Goal: Transaction & Acquisition: Purchase product/service

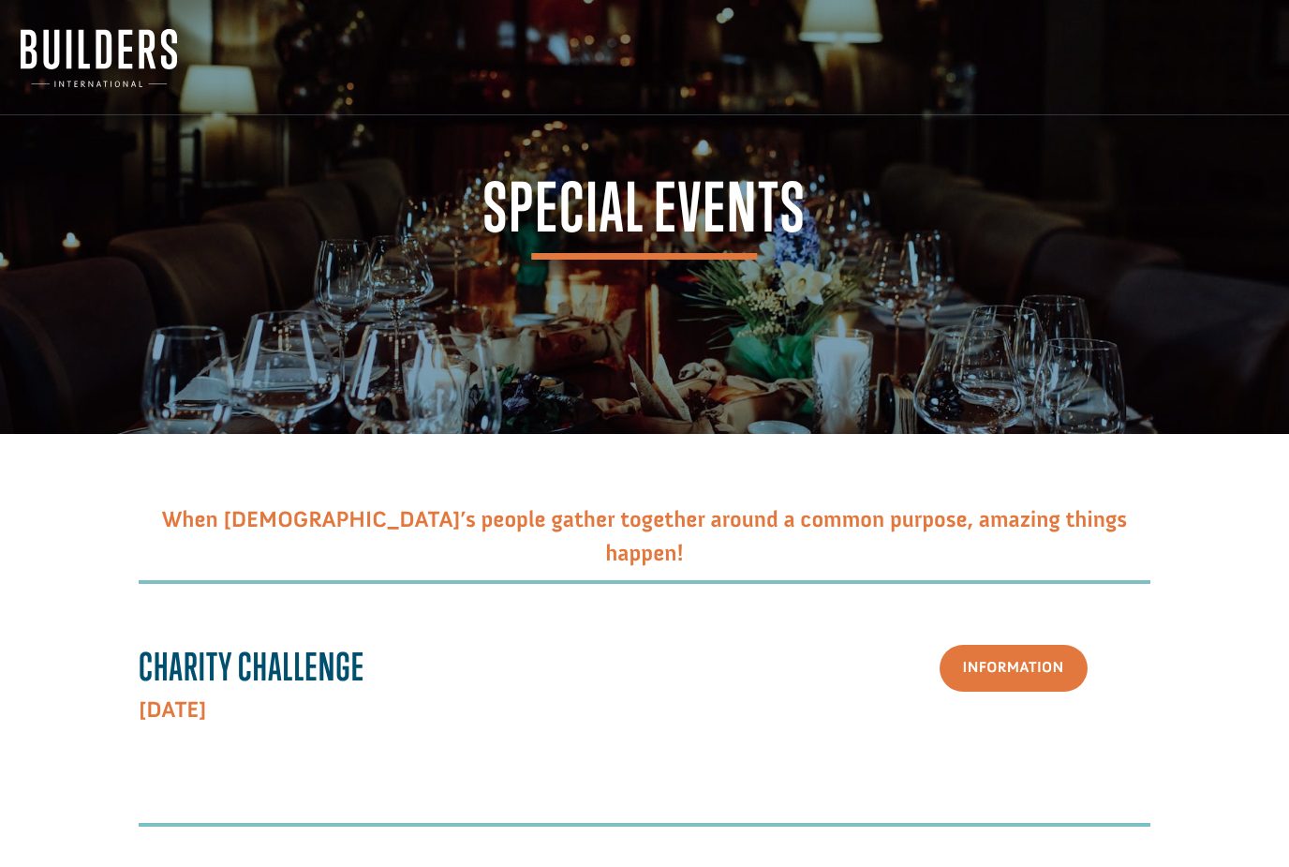
click at [704, 339] on div "Special Events" at bounding box center [645, 216] width 1218 height 317
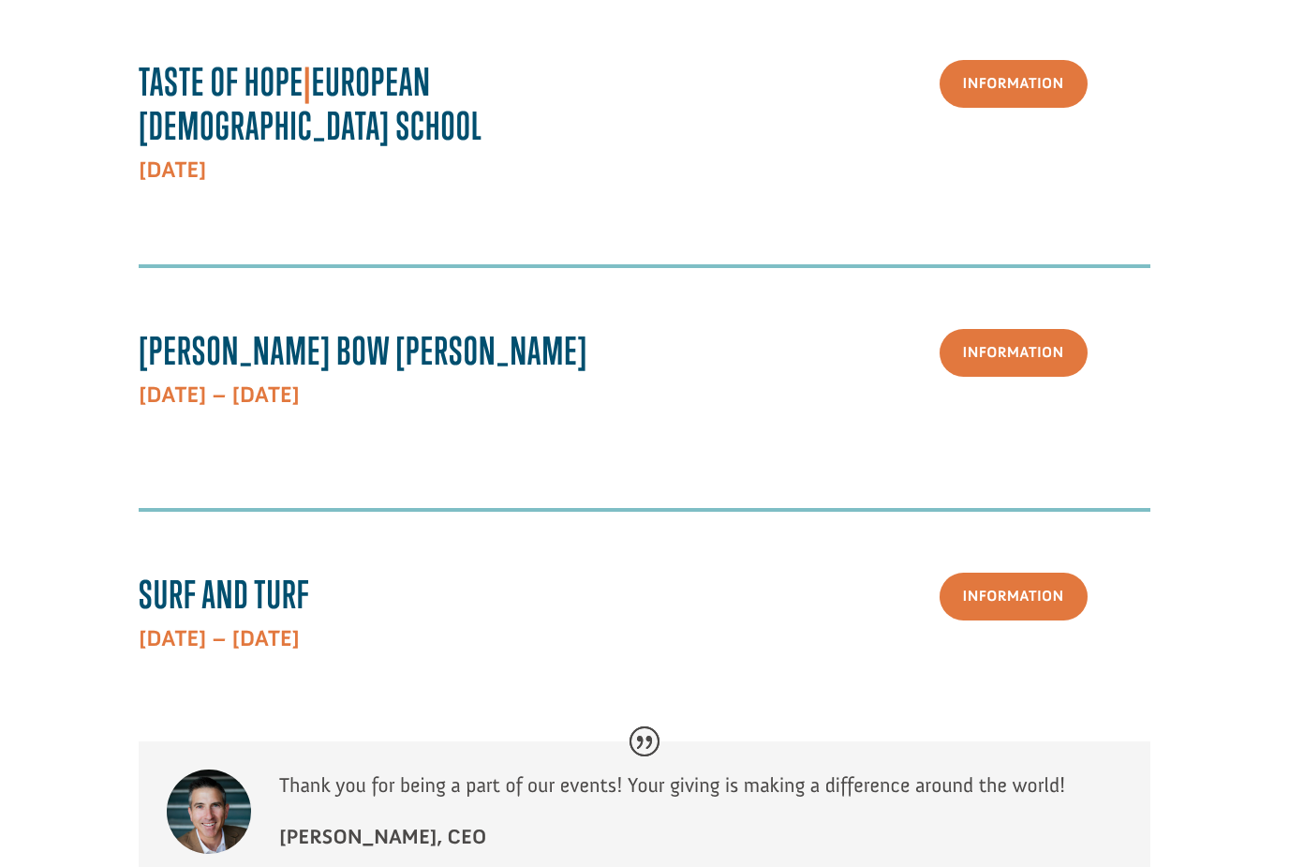
scroll to position [916, 0]
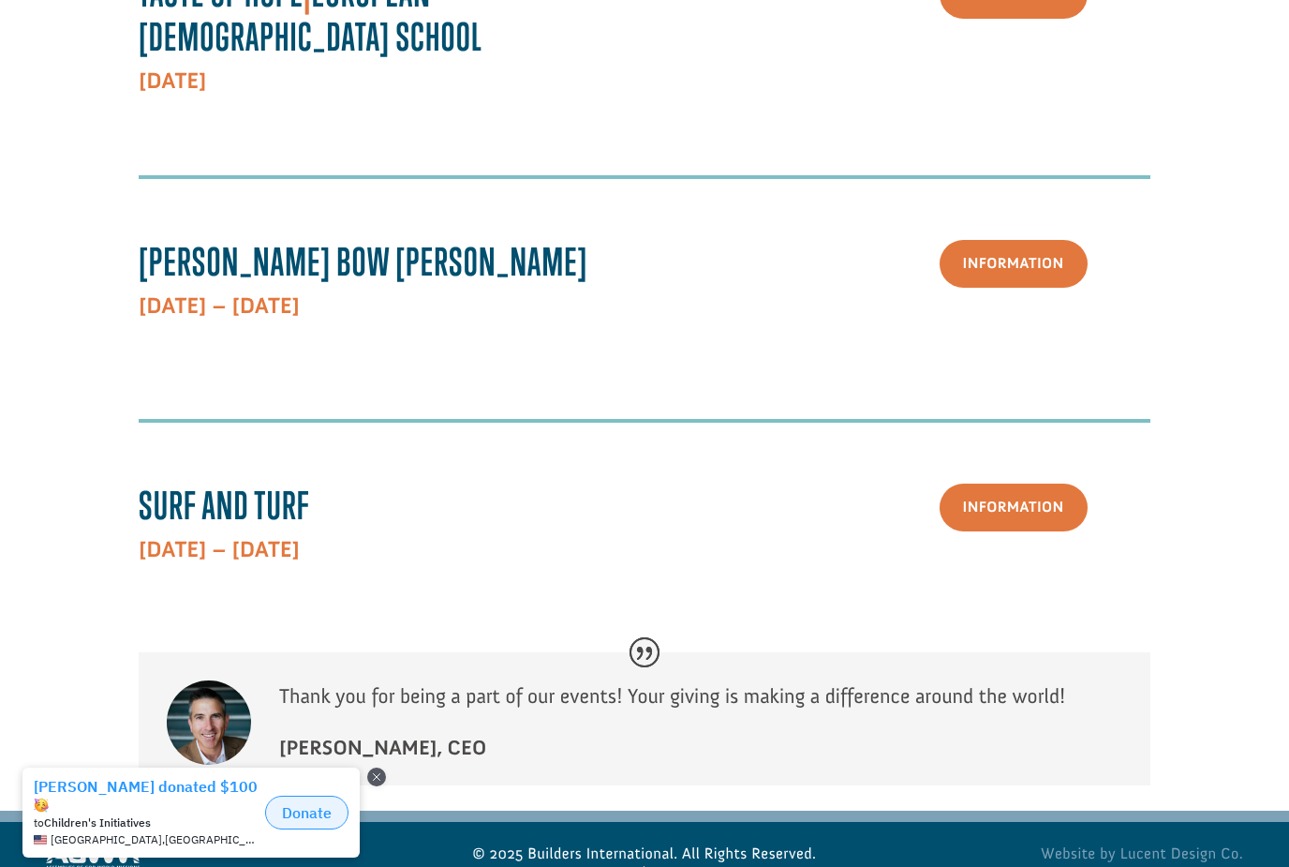
click at [313, 810] on button "Donate" at bounding box center [306, 812] width 83 height 34
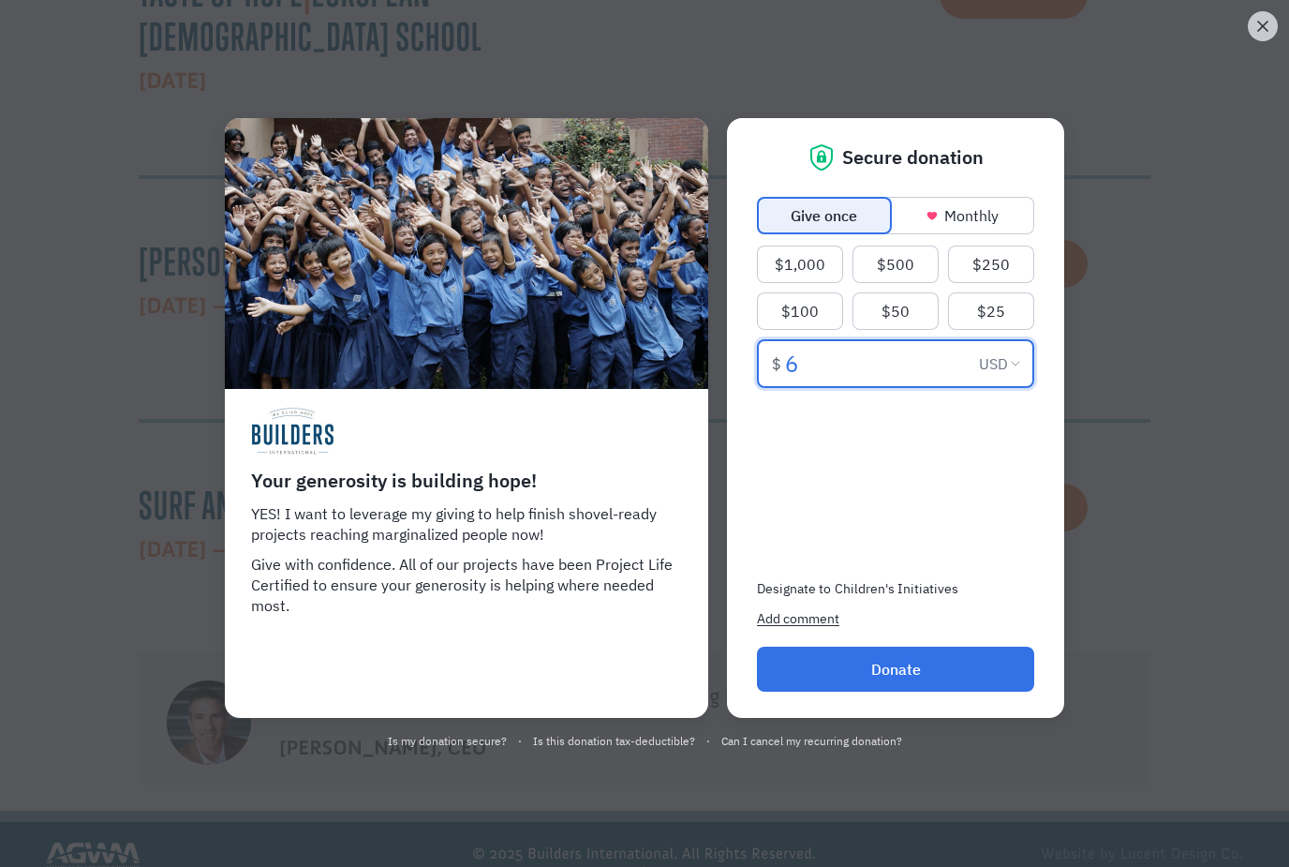
type input "6"
type input "4,000"
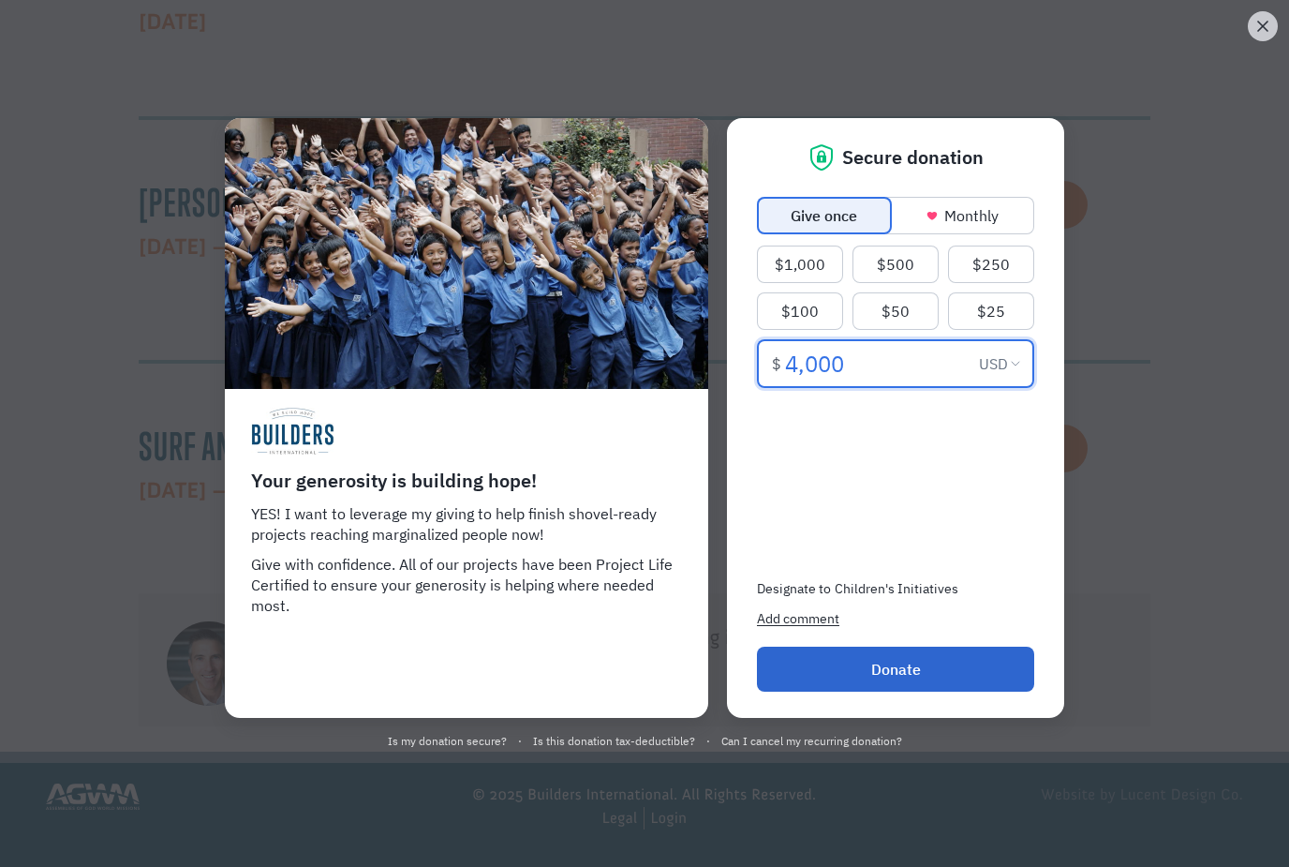
click at [921, 671] on button "Donate" at bounding box center [895, 668] width 277 height 45
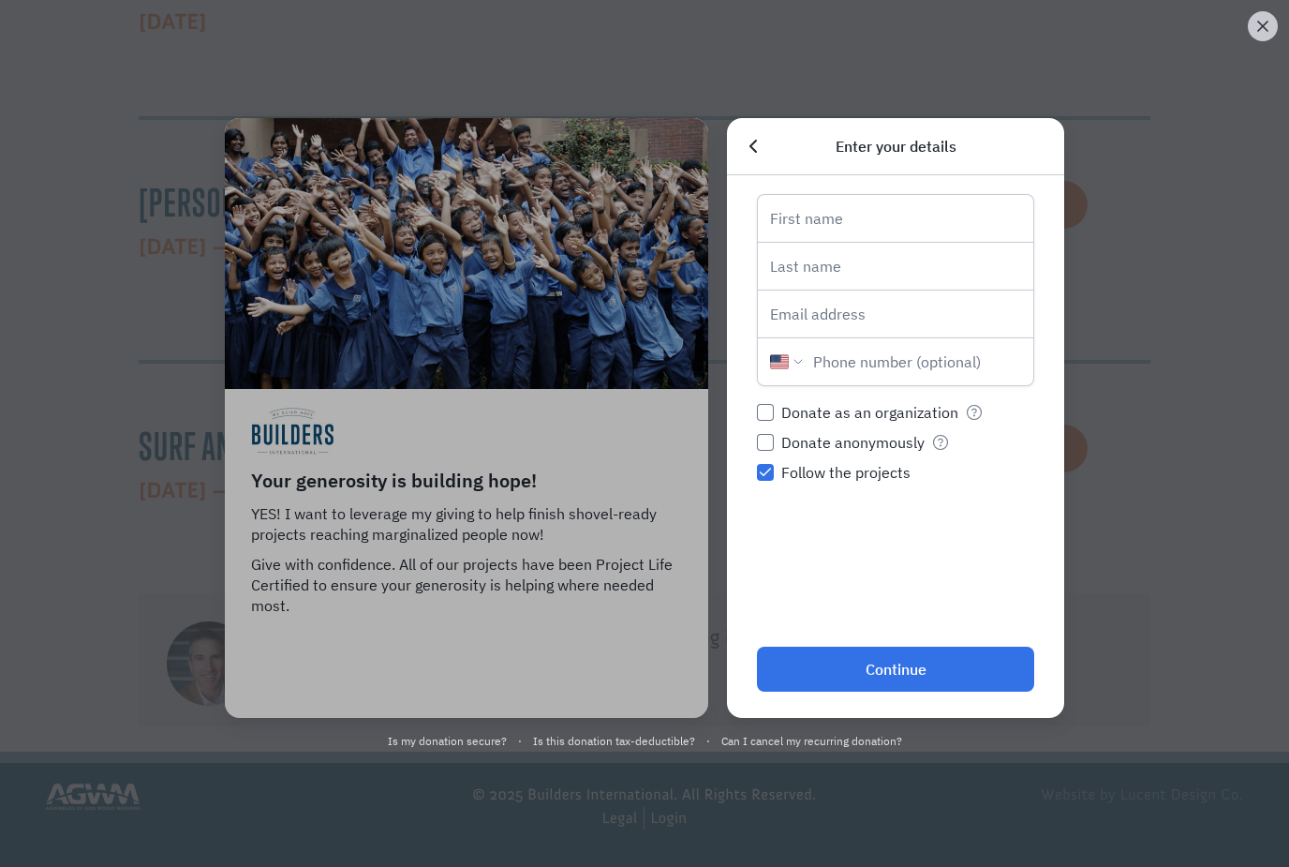
scroll to position [976, 0]
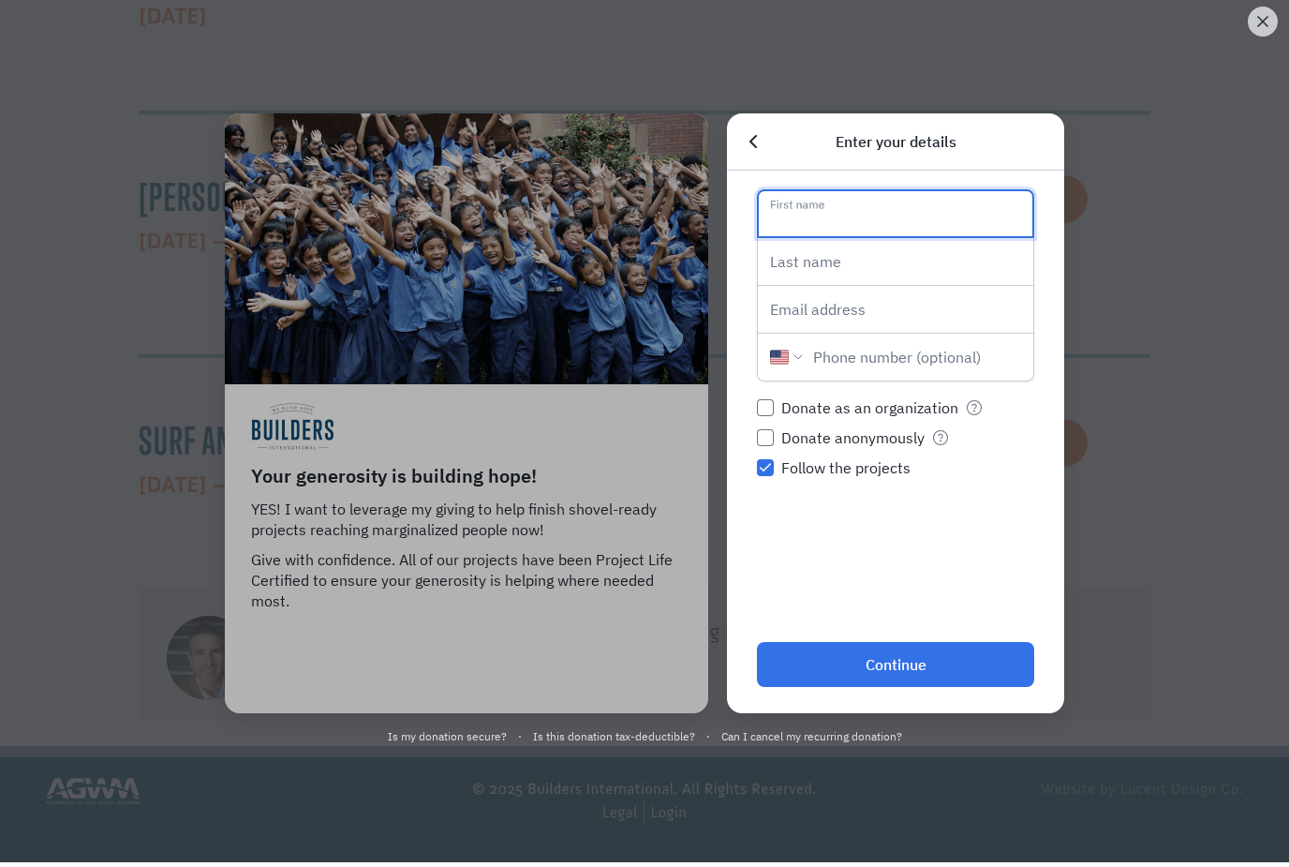
type input "[PERSON_NAME]"
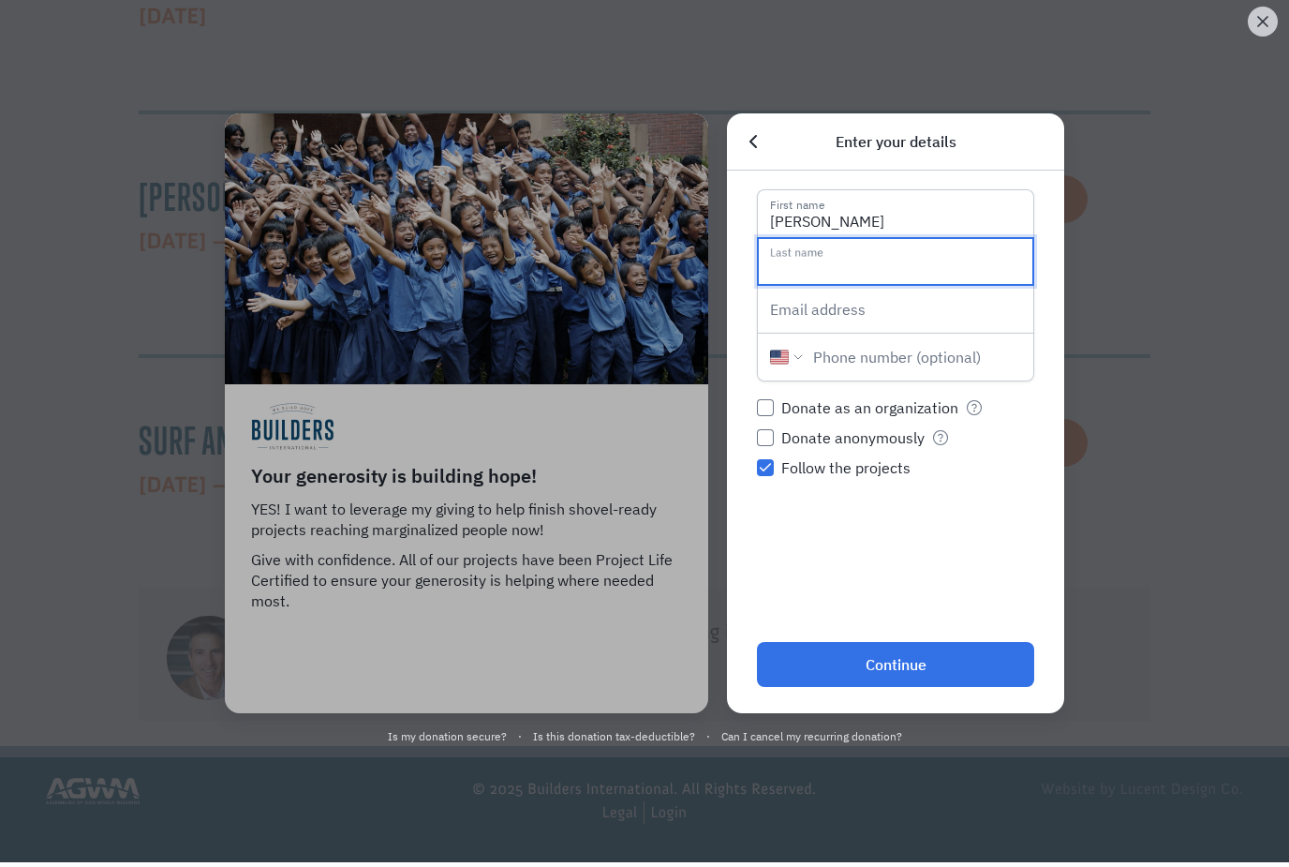
type input "[PERSON_NAME]"
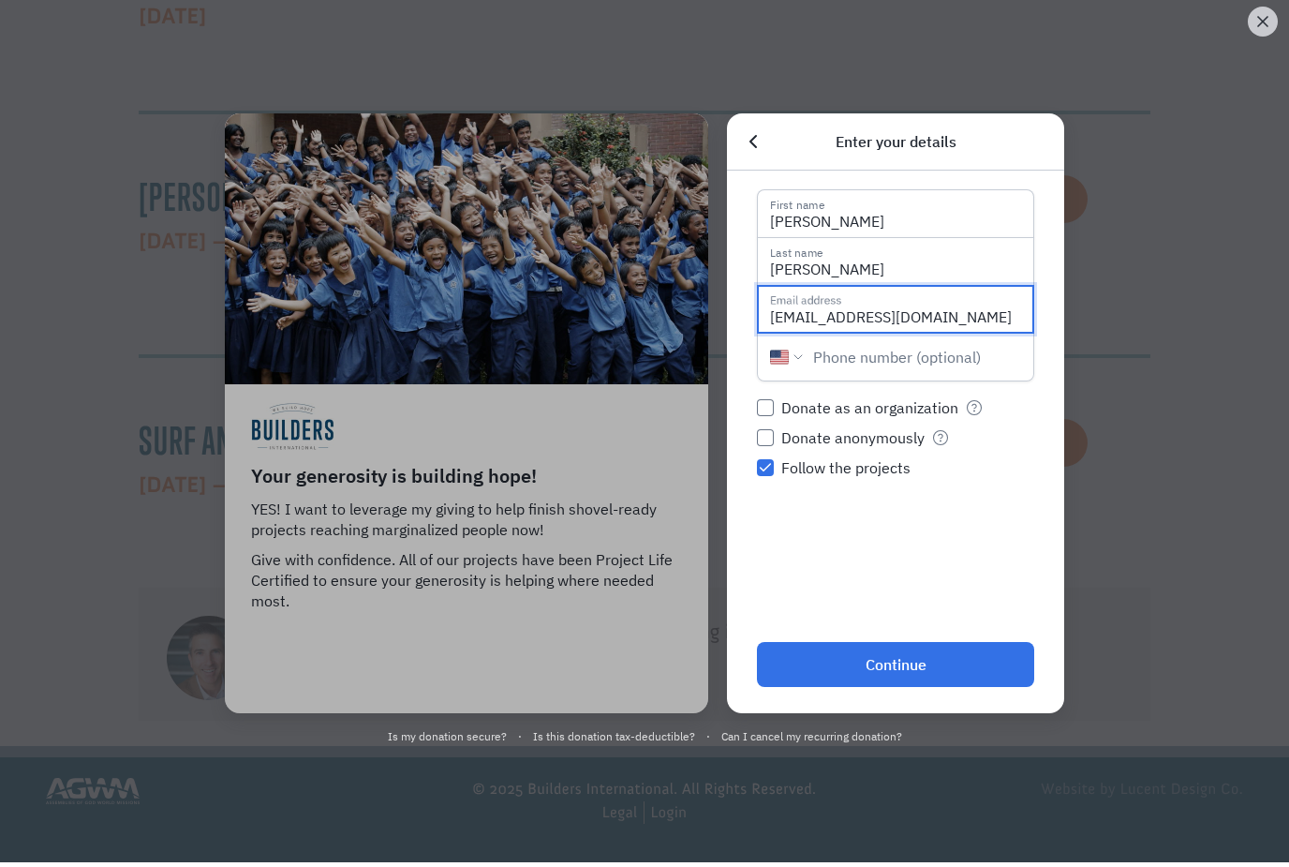
click at [906, 302] on input "[EMAIL_ADDRESS][DOMAIN_NAME]" at bounding box center [895, 309] width 277 height 49
click at [885, 330] on input "[EMAIL_ADDRESS][DOMAIN_NAME]" at bounding box center [895, 309] width 277 height 49
type input "r"
type input "[PERSON_NAME][EMAIL_ADDRESS][DOMAIN_NAME]"
type input "[PHONE_NUMBER]"
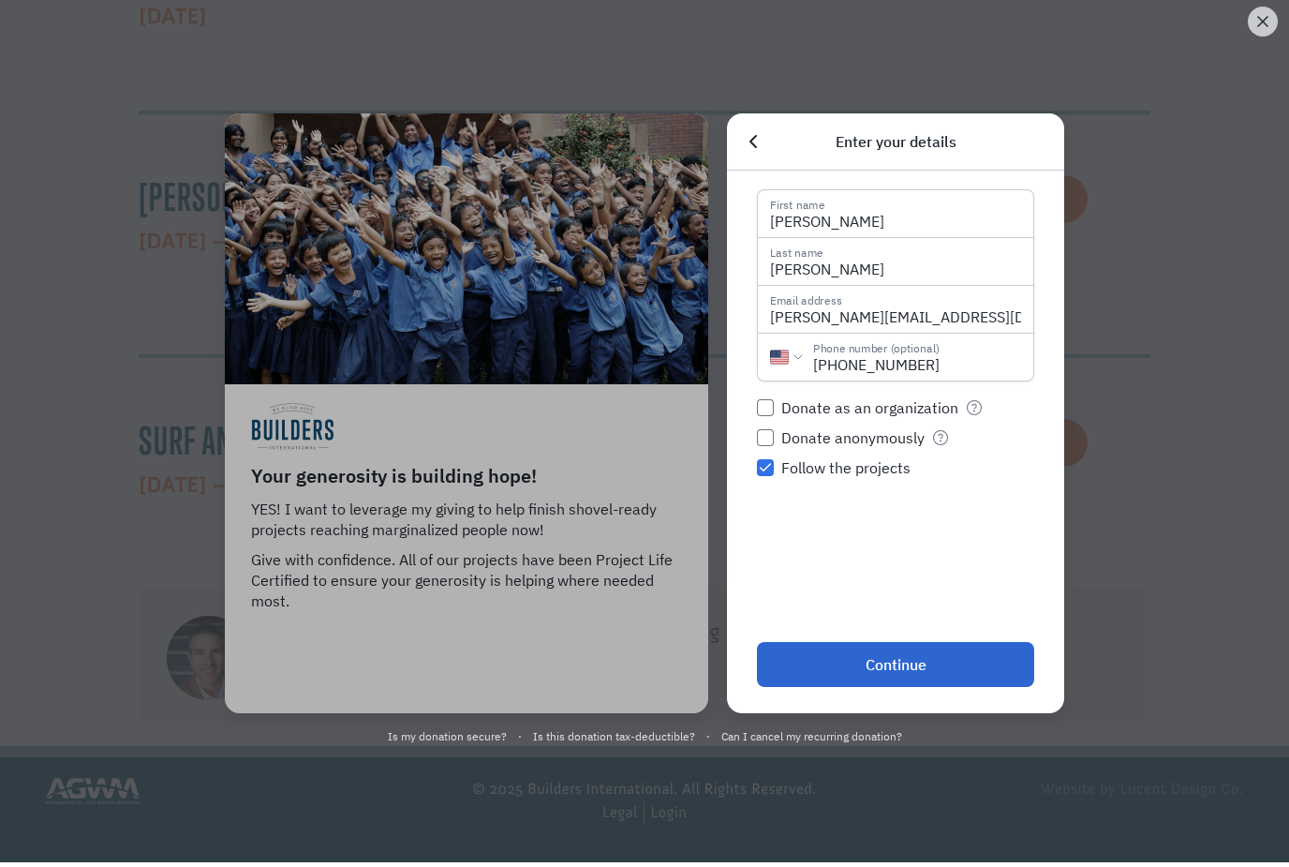
click at [913, 666] on button "Continue" at bounding box center [895, 664] width 277 height 45
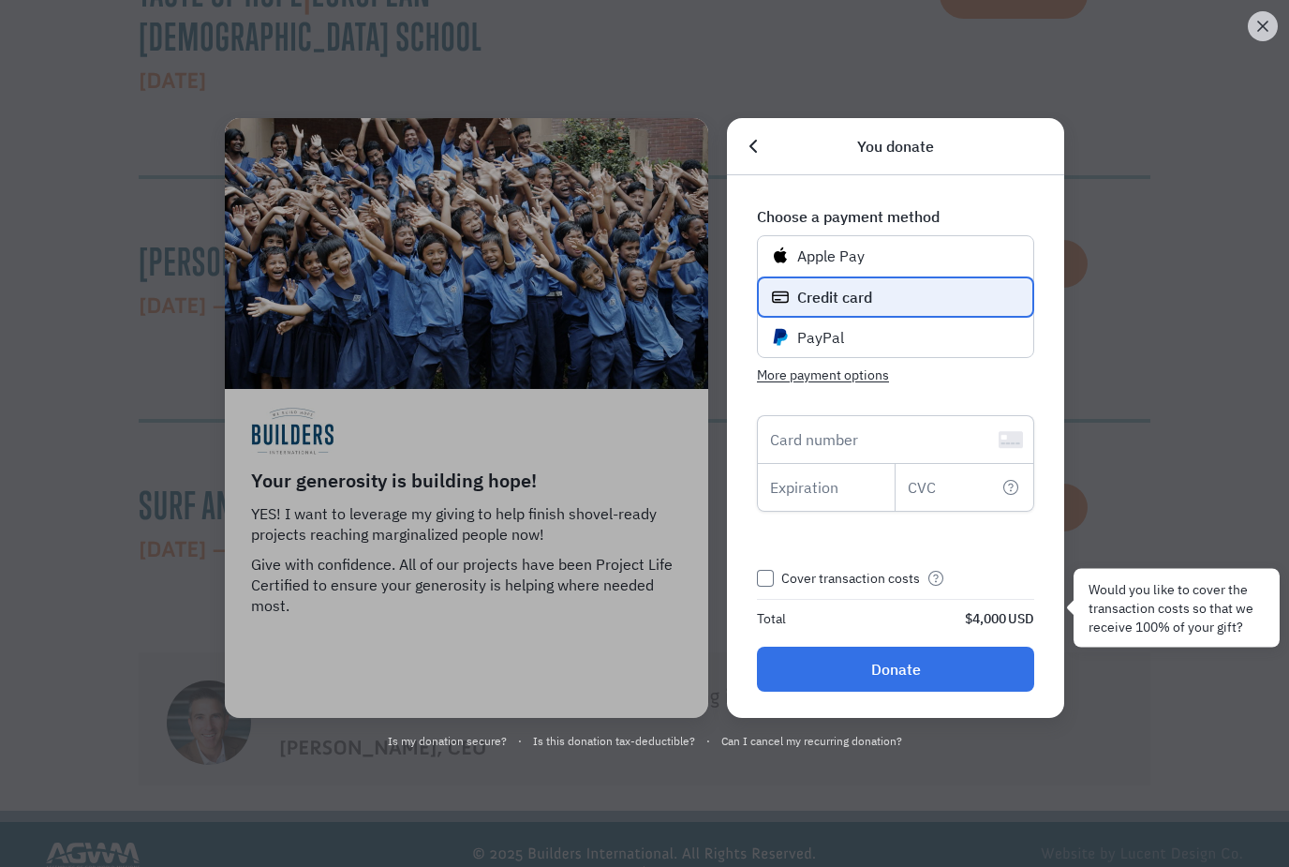
click at [835, 330] on div "Apple Pay Credit card PayPal" at bounding box center [895, 296] width 277 height 123
click at [1274, 28] on span "Close dialog" at bounding box center [1263, 26] width 30 height 22
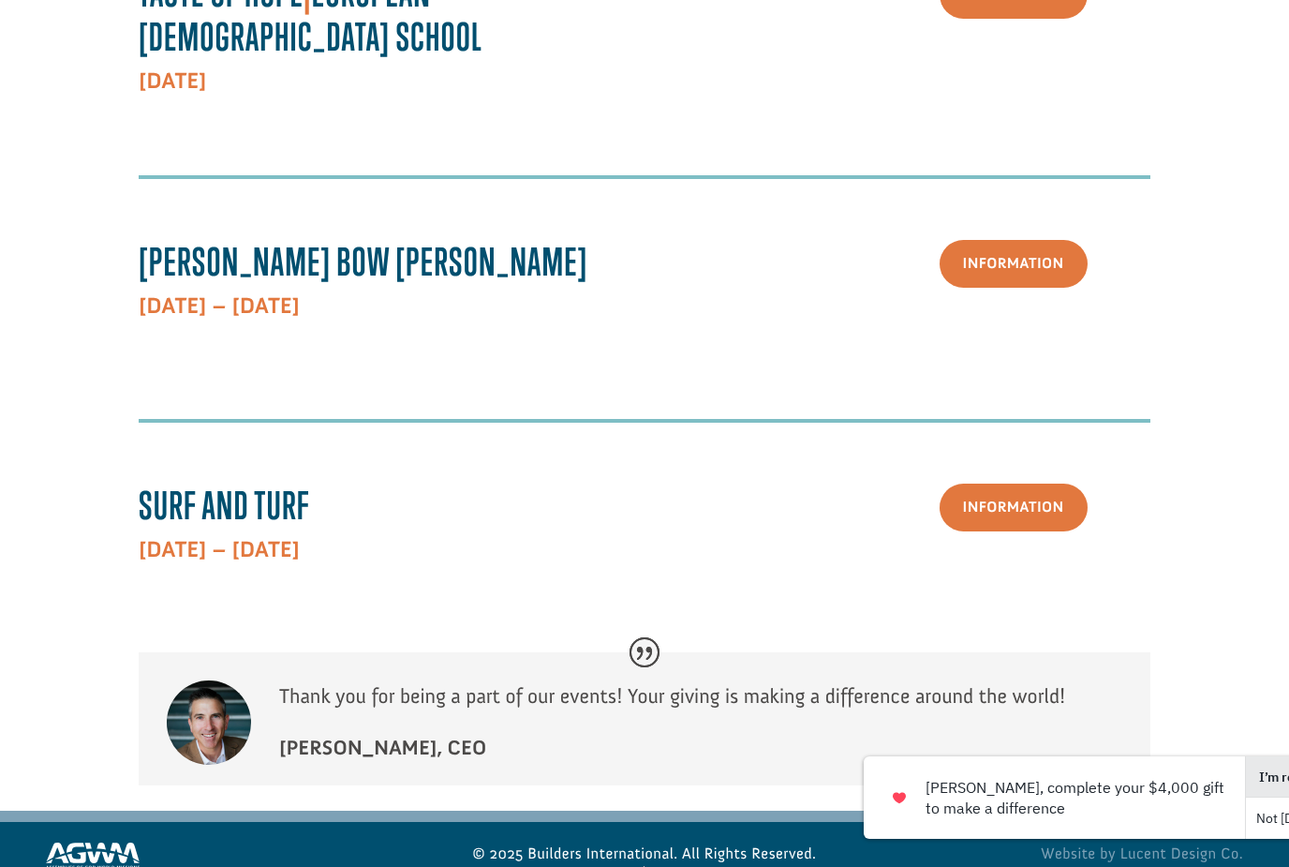
click at [1246, 776] on button "I’m ready" at bounding box center [1287, 776] width 82 height 41
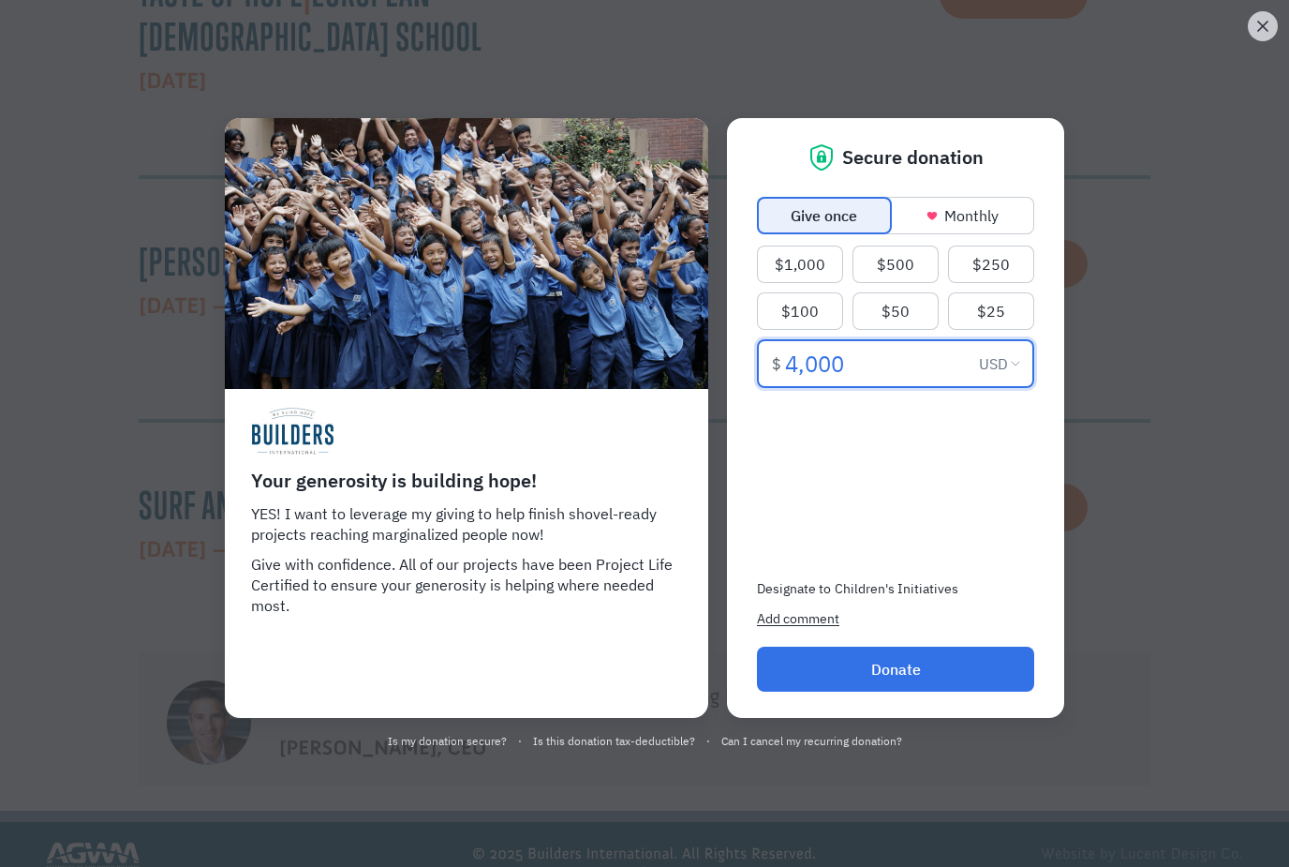
type input "400"
click at [943, 691] on button "Donate" at bounding box center [895, 668] width 277 height 45
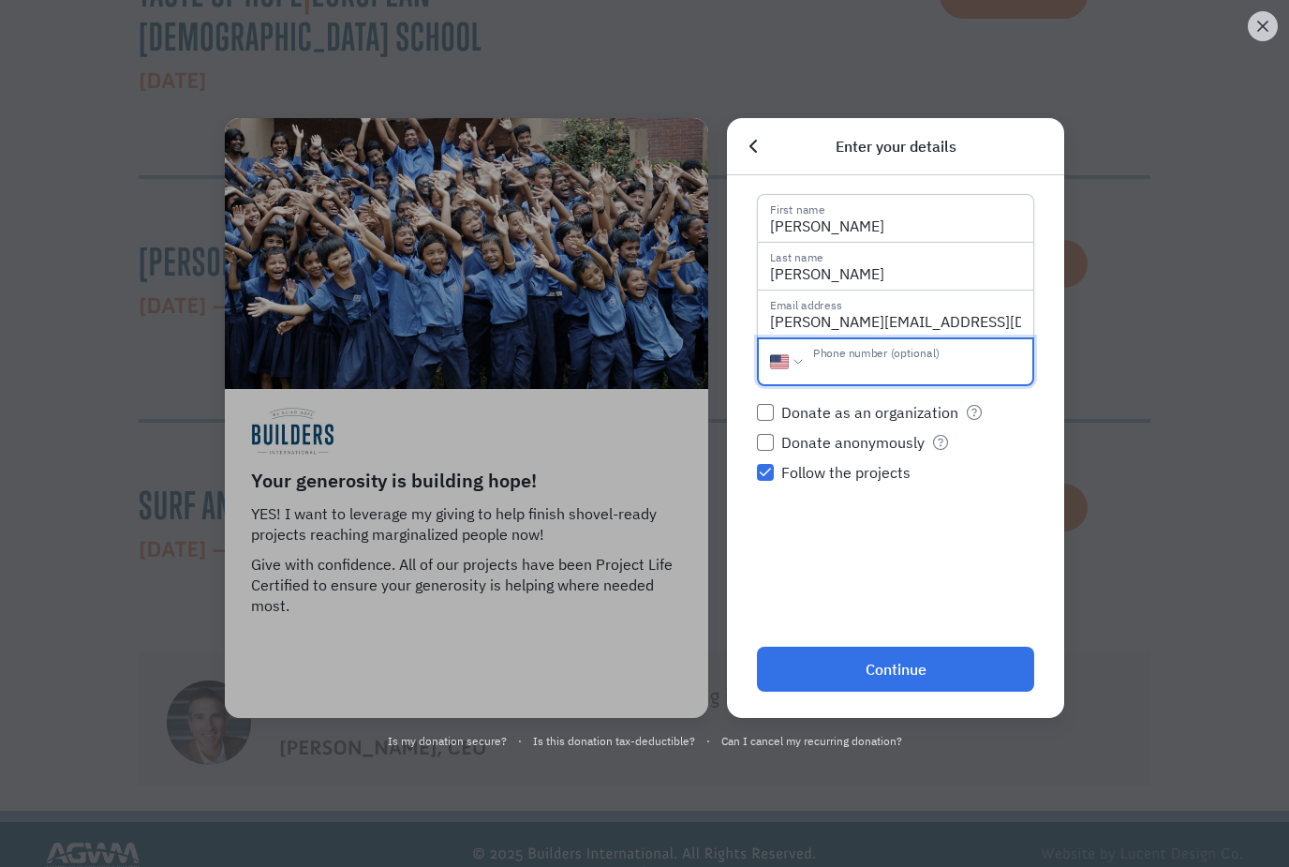
click at [866, 386] on input "Phone number (optional)" at bounding box center [895, 361] width 277 height 49
type input "[PHONE_NUMBER]"
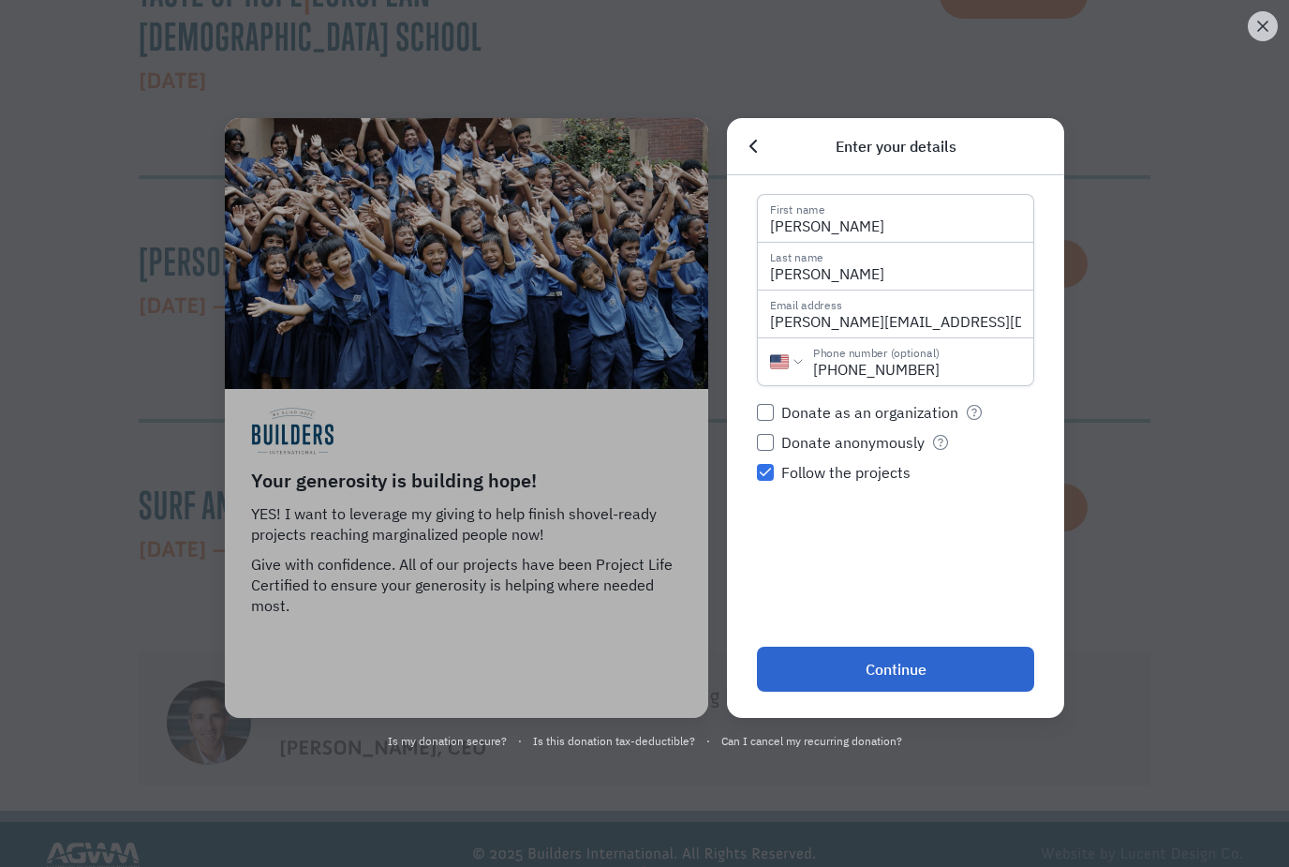
click at [908, 691] on button "Continue" at bounding box center [895, 668] width 277 height 45
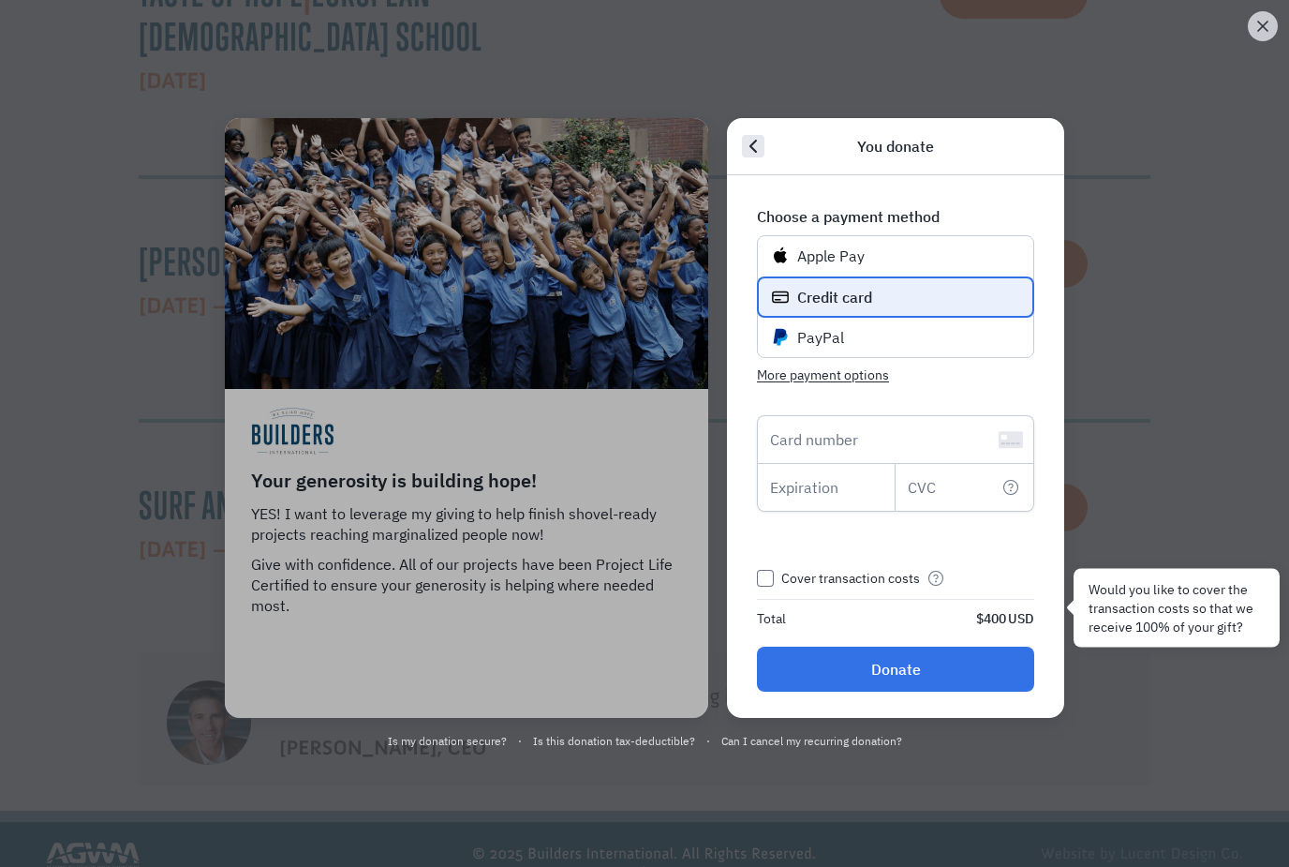
click at [762, 157] on icon "Back" at bounding box center [753, 146] width 22 height 22
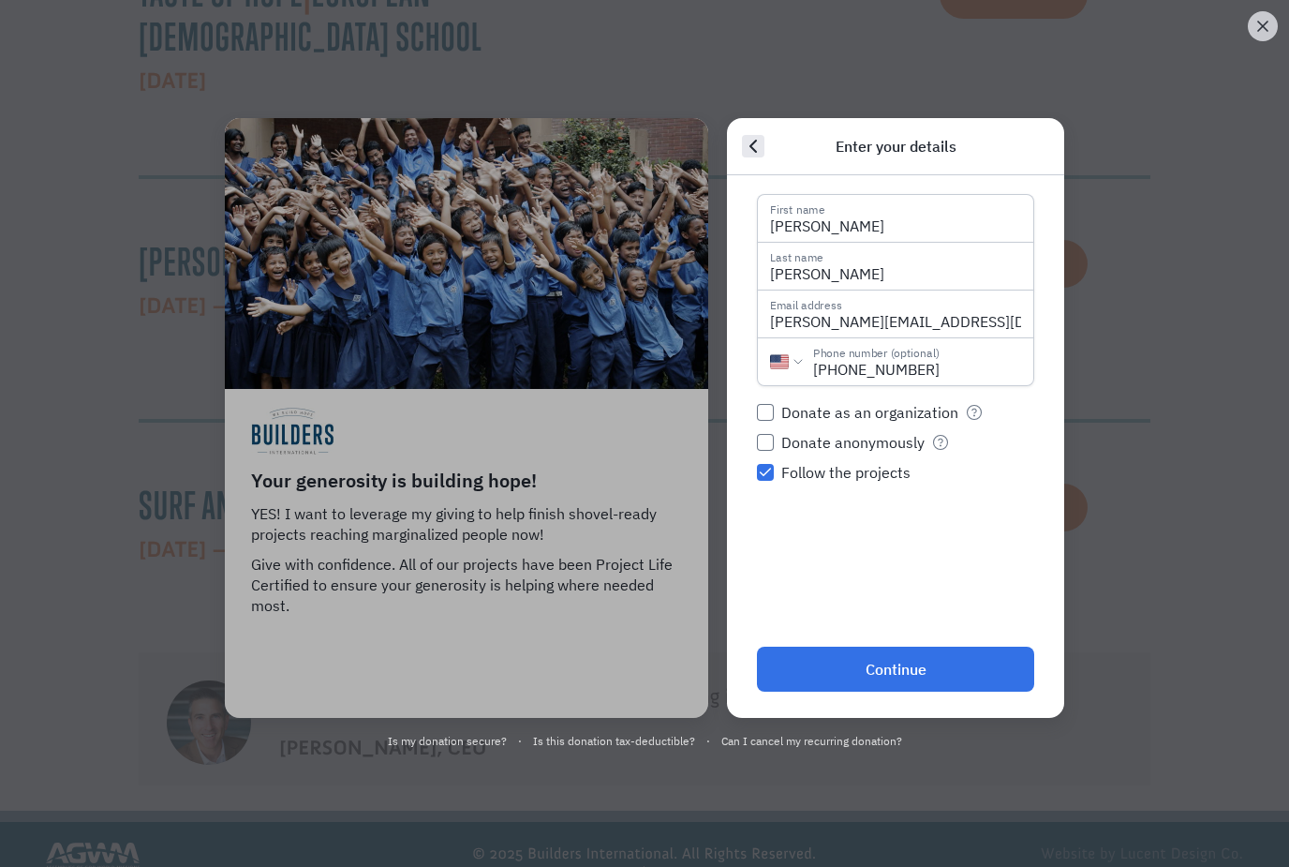
click at [756, 157] on icon "Back" at bounding box center [753, 146] width 22 height 22
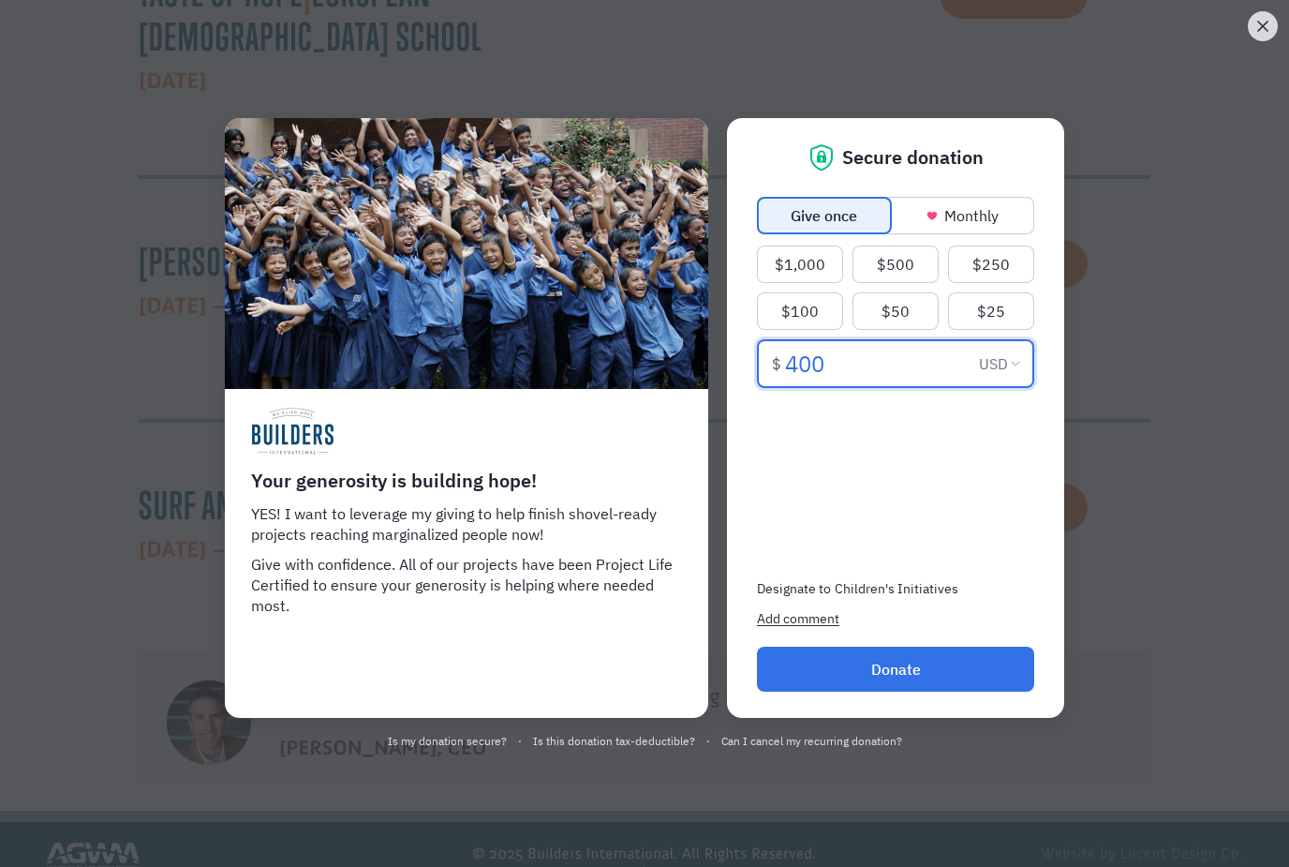
click at [1263, 34] on icon "Close dialog" at bounding box center [1263, 26] width 19 height 19
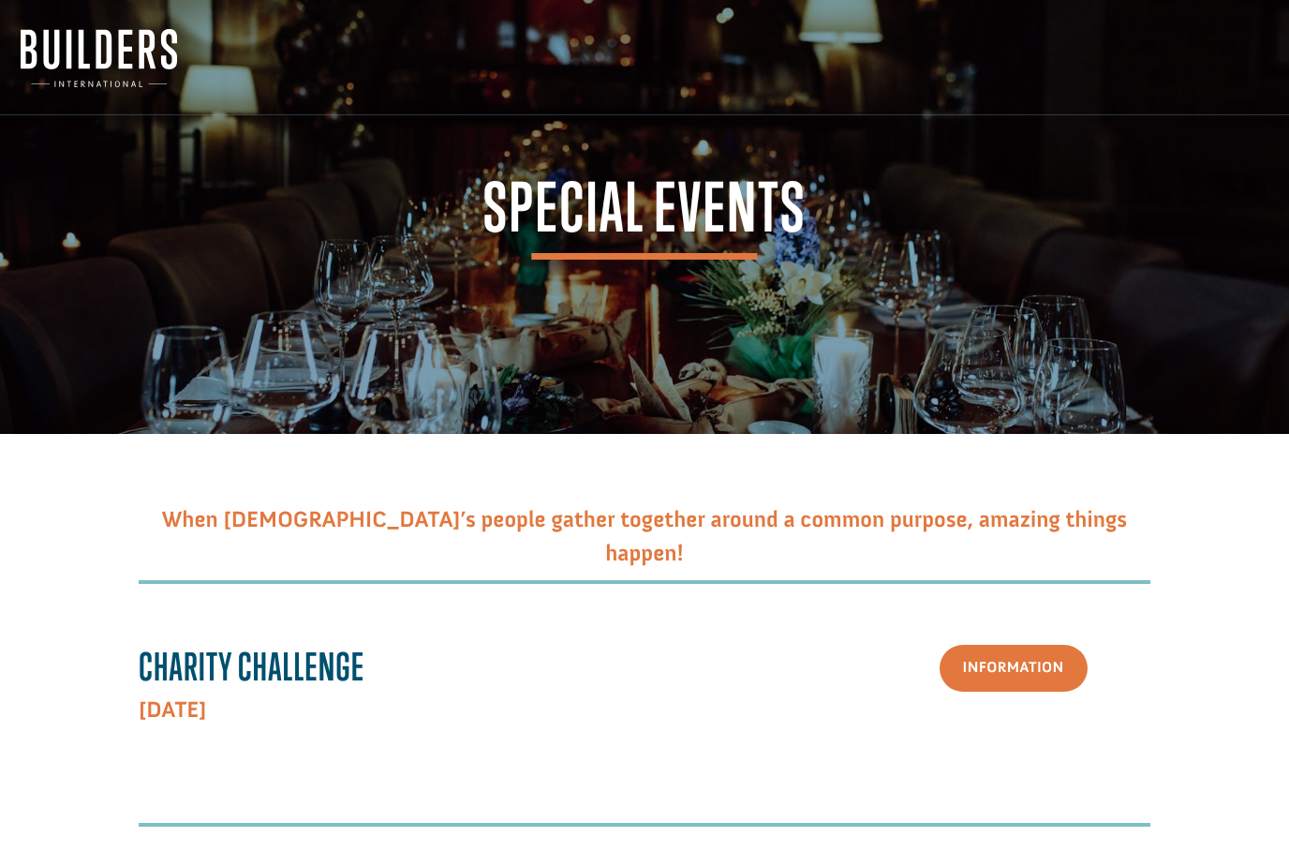
click at [671, 244] on span "Special Events" at bounding box center [644, 216] width 323 height 85
click at [98, 49] on img at bounding box center [99, 58] width 156 height 58
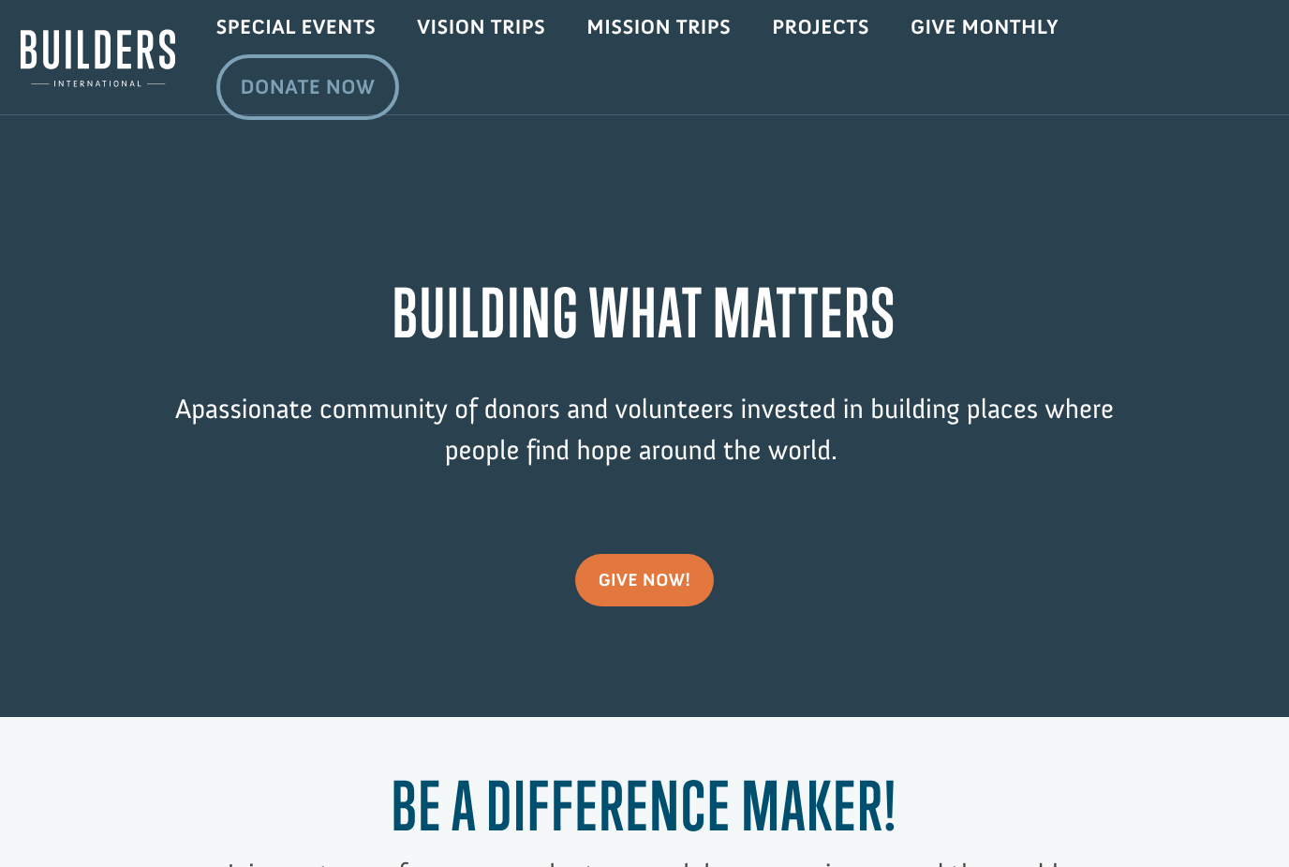
click at [292, 111] on link "Donate Now" at bounding box center [308, 87] width 184 height 66
